Goal: Task Accomplishment & Management: Manage account settings

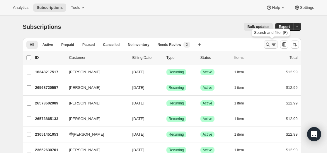
click at [266, 45] on button "Search and filter results" at bounding box center [271, 44] width 14 height 8
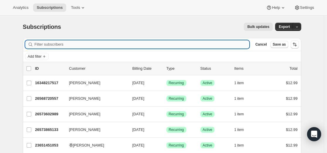
click at [218, 44] on input "Filter subscribers" at bounding box center [142, 44] width 215 height 8
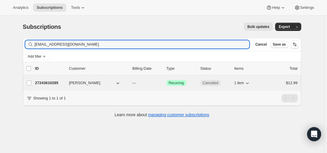
type input "[EMAIL_ADDRESS][DOMAIN_NAME]"
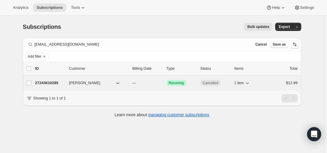
click at [51, 83] on p "27243610285" at bounding box center [49, 83] width 29 height 6
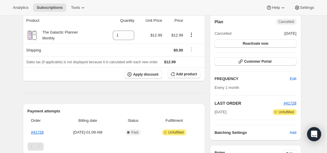
scroll to position [117, 0]
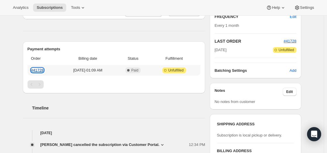
click at [39, 70] on link "#41728" at bounding box center [37, 70] width 13 height 4
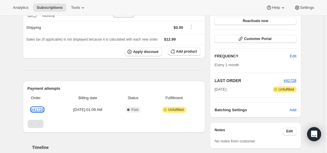
scroll to position [0, 0]
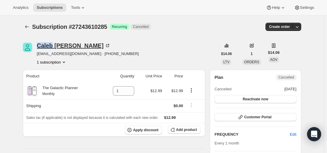
drag, startPoint x: 38, startPoint y: 40, endPoint x: 54, endPoint y: 43, distance: 15.5
copy div "Caleb"
click at [28, 23] on button "Subscriptions" at bounding box center [27, 27] width 8 height 8
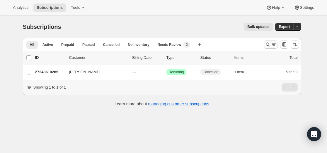
click at [268, 44] on icon "Search and filter results" at bounding box center [268, 44] width 6 height 6
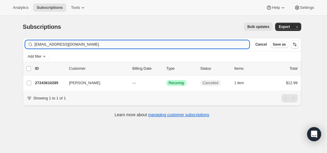
click at [210, 42] on input "[EMAIL_ADDRESS][DOMAIN_NAME]" at bounding box center [142, 44] width 215 height 8
type input "[EMAIL_ADDRESS][DOMAIN_NAME]"
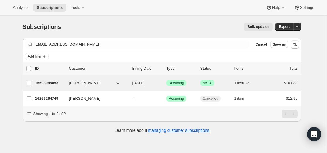
click at [54, 83] on p "16693985453" at bounding box center [49, 83] width 29 height 6
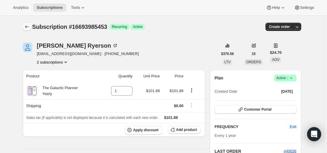
click at [28, 26] on icon "Subscriptions" at bounding box center [27, 27] width 6 height 6
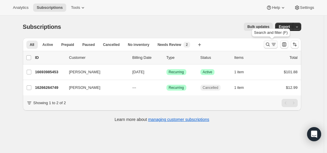
click at [269, 45] on icon "Search and filter results" at bounding box center [268, 44] width 6 height 6
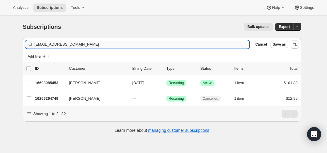
click at [185, 45] on input "[EMAIL_ADDRESS][DOMAIN_NAME]" at bounding box center [142, 44] width 215 height 8
type input "[EMAIL_ADDRESS][DOMAIN_NAME]"
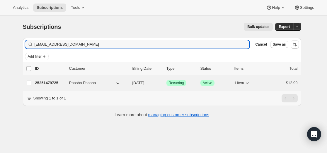
click at [55, 83] on p "25251479725" at bounding box center [49, 83] width 29 height 6
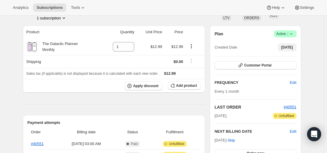
scroll to position [88, 0]
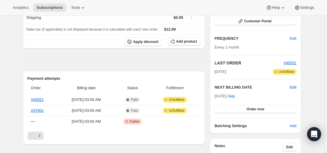
click at [295, 86] on span "Edit" at bounding box center [293, 87] width 6 height 6
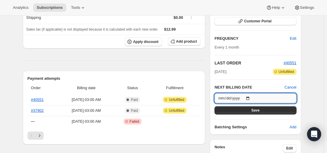
click at [253, 97] on input "[DATE]" at bounding box center [256, 98] width 82 height 10
type input "[DATE]"
click at [265, 109] on button "Save" at bounding box center [256, 110] width 82 height 8
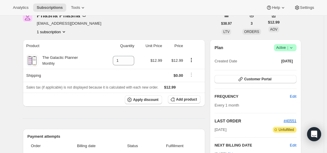
scroll to position [0, 0]
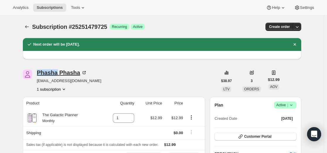
drag, startPoint x: 38, startPoint y: 66, endPoint x: 58, endPoint y: 70, distance: 20.2
copy div "Phasha"
click at [28, 26] on icon "Subscriptions" at bounding box center [27, 27] width 6 height 6
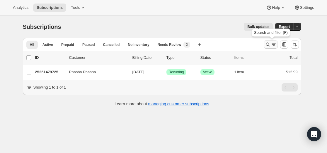
click at [273, 46] on icon "Search and filter results" at bounding box center [274, 44] width 6 height 6
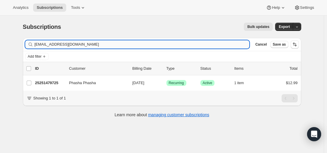
click at [205, 42] on input "[EMAIL_ADDRESS][DOMAIN_NAME]" at bounding box center [142, 44] width 215 height 8
click at [205, 43] on input "[EMAIL_ADDRESS][DOMAIN_NAME]" at bounding box center [142, 44] width 215 height 8
type input "[EMAIL_ADDRESS][DOMAIN_NAME]"
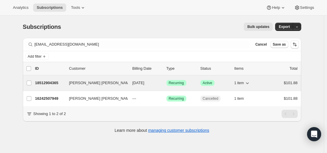
click at [57, 82] on p "18512904365" at bounding box center [49, 83] width 29 height 6
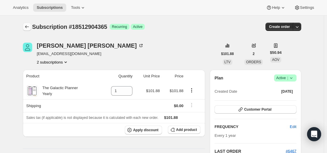
click at [30, 28] on icon "Subscriptions" at bounding box center [27, 27] width 6 height 6
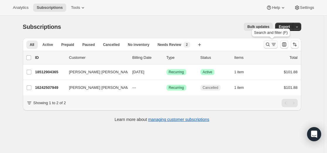
click at [274, 46] on icon "Search and filter results" at bounding box center [274, 44] width 6 height 6
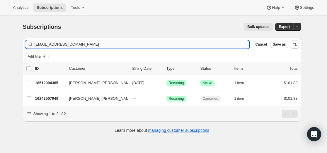
click at [172, 43] on input "[EMAIL_ADDRESS][DOMAIN_NAME]" at bounding box center [142, 44] width 215 height 8
type input "[EMAIL_ADDRESS][DOMAIN_NAME]"
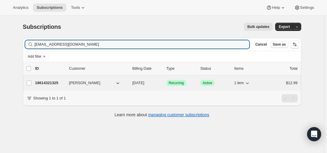
click at [50, 82] on p "18614321325" at bounding box center [49, 83] width 29 height 6
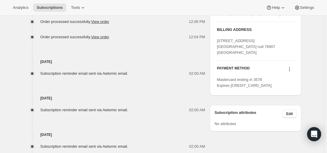
scroll to position [147, 0]
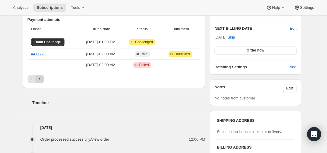
click at [42, 77] on icon "Next" at bounding box center [40, 79] width 6 height 6
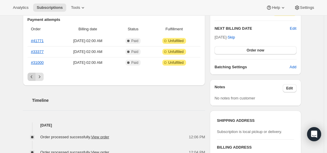
click at [32, 76] on icon "Previous" at bounding box center [32, 77] width 6 height 6
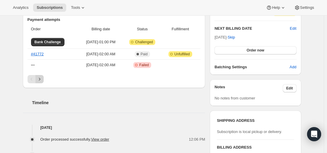
click at [43, 79] on icon "Next" at bounding box center [40, 79] width 6 height 6
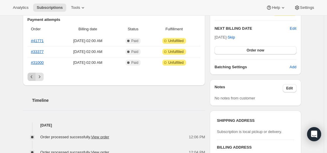
click at [32, 77] on icon "Previous" at bounding box center [32, 76] width 2 height 3
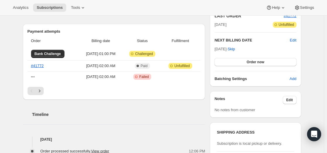
scroll to position [117, 0]
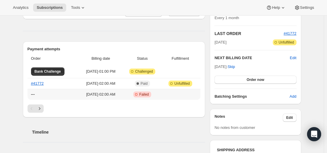
click at [35, 94] on span "---" at bounding box center [33, 94] width 4 height 4
click at [58, 96] on th "---" at bounding box center [54, 94] width 52 height 11
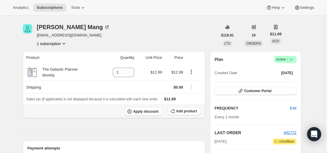
scroll to position [0, 0]
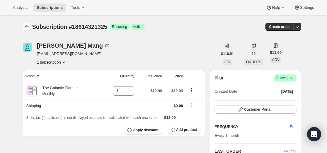
click at [30, 26] on icon "Subscriptions" at bounding box center [27, 27] width 6 height 6
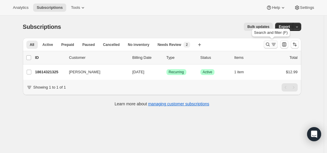
click at [266, 45] on button "Search and filter results" at bounding box center [271, 44] width 14 height 8
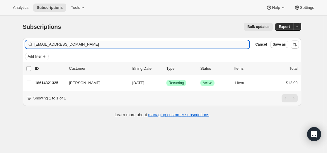
click at [197, 48] on input "[EMAIL_ADDRESS][DOMAIN_NAME]" at bounding box center [142, 44] width 215 height 8
type input "[EMAIL_ADDRESS][DOMAIN_NAME]"
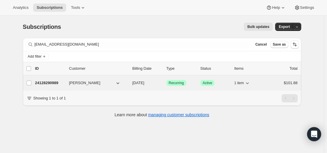
click at [52, 82] on p "24128290989" at bounding box center [49, 83] width 29 height 6
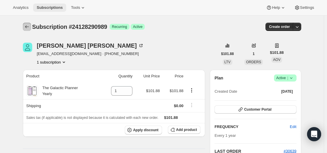
drag, startPoint x: 25, startPoint y: 28, endPoint x: 39, endPoint y: 10, distance: 23.0
click at [25, 27] on icon "Subscriptions" at bounding box center [27, 27] width 6 height 6
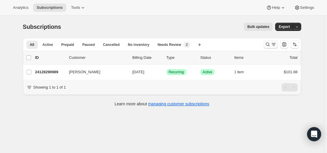
click at [269, 46] on icon "Search and filter results" at bounding box center [268, 44] width 6 height 6
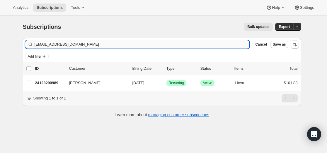
click at [213, 46] on input "[EMAIL_ADDRESS][DOMAIN_NAME]" at bounding box center [142, 44] width 215 height 8
type input "[EMAIL_ADDRESS][DOMAIN_NAME]"
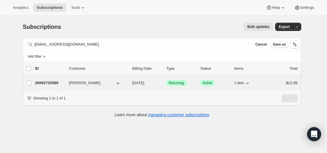
click at [50, 83] on p "26092732589" at bounding box center [49, 83] width 29 height 6
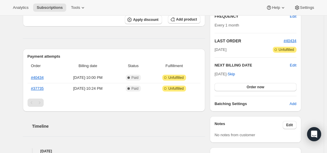
scroll to position [117, 0]
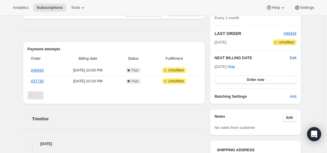
click at [297, 57] on span "Edit" at bounding box center [293, 58] width 6 height 6
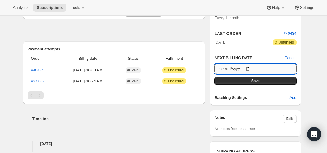
click at [253, 68] on input "[DATE]" at bounding box center [256, 69] width 82 height 10
type input "[DATE]"
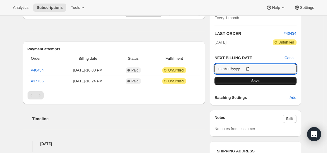
click at [259, 82] on span "Save" at bounding box center [256, 80] width 8 height 5
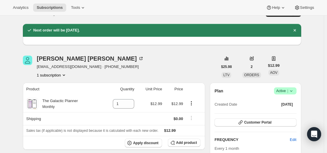
scroll to position [0, 0]
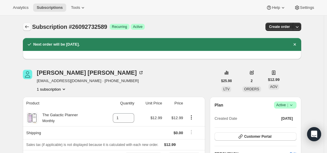
click at [26, 23] on button "Subscriptions" at bounding box center [27, 27] width 8 height 8
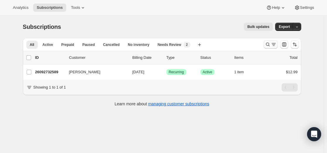
click at [270, 44] on icon "Search and filter results" at bounding box center [268, 44] width 6 height 6
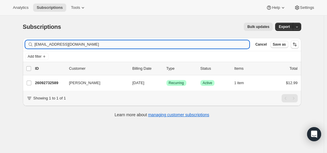
click at [191, 45] on input "[EMAIL_ADDRESS][DOMAIN_NAME]" at bounding box center [142, 44] width 215 height 8
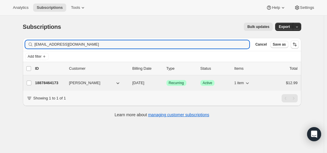
type input "[EMAIL_ADDRESS][DOMAIN_NAME]"
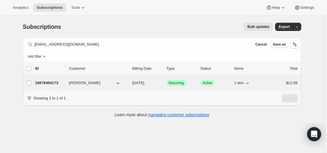
click at [56, 82] on p "18878464173" at bounding box center [49, 83] width 29 height 6
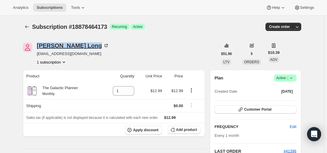
drag, startPoint x: 38, startPoint y: 39, endPoint x: 67, endPoint y: 46, distance: 29.2
copy div "[PERSON_NAME]"
click at [66, 60] on icon "Product actions" at bounding box center [64, 62] width 6 height 6
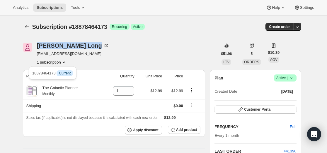
click at [67, 60] on icon "Product actions" at bounding box center [64, 62] width 6 height 6
drag, startPoint x: 88, startPoint y: 55, endPoint x: 33, endPoint y: 56, distance: 55.5
click at [33, 56] on div "[PERSON_NAME] [EMAIL_ADDRESS][DOMAIN_NAME] 1 subscription" at bounding box center [120, 54] width 195 height 22
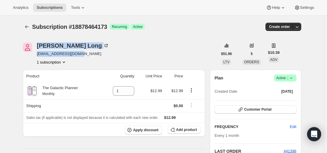
click at [181, 43] on div "[PERSON_NAME] [EMAIL_ADDRESS][DOMAIN_NAME] 1 subscription" at bounding box center [120, 54] width 195 height 22
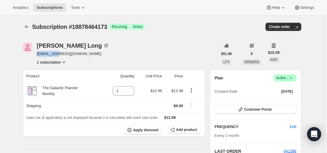
drag, startPoint x: 38, startPoint y: 53, endPoint x: 58, endPoint y: 54, distance: 20.5
click at [58, 54] on div "[PERSON_NAME] [EMAIL_ADDRESS][DOMAIN_NAME] 1 subscription" at bounding box center [120, 54] width 195 height 22
copy span "tinabayer@"
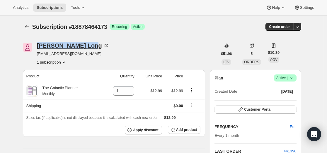
drag, startPoint x: 38, startPoint y: 39, endPoint x: 64, endPoint y: 44, distance: 26.6
